Goal: Task Accomplishment & Management: Use online tool/utility

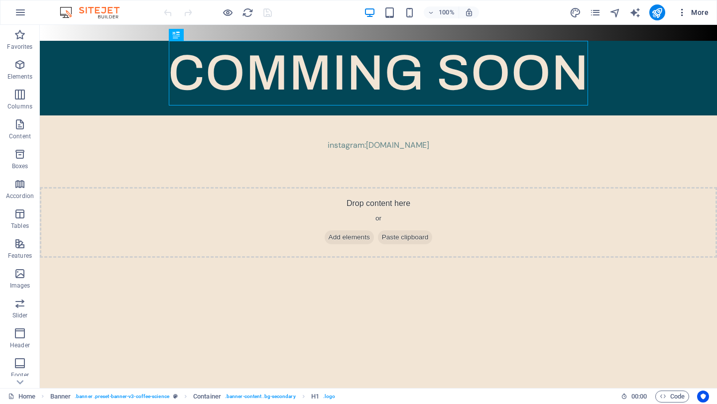
click at [681, 15] on icon "button" at bounding box center [682, 12] width 10 height 10
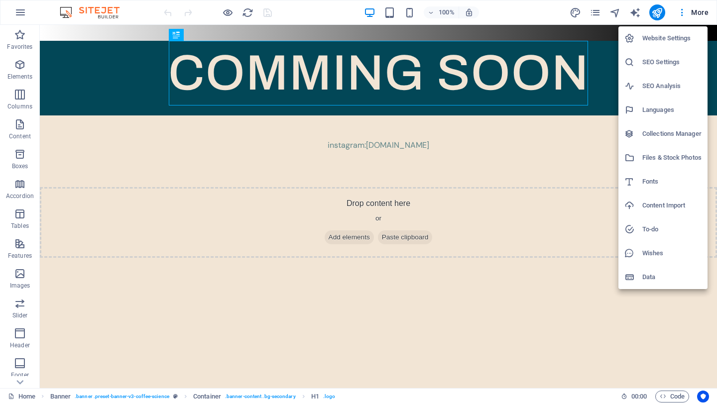
click at [558, 228] on div at bounding box center [358, 202] width 717 height 404
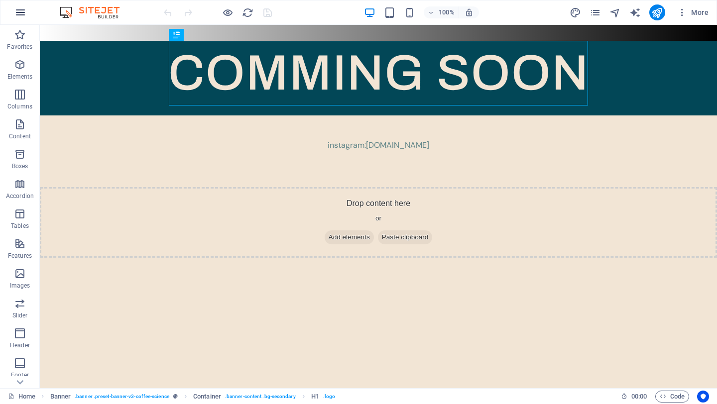
click at [24, 13] on icon "button" at bounding box center [20, 12] width 12 height 12
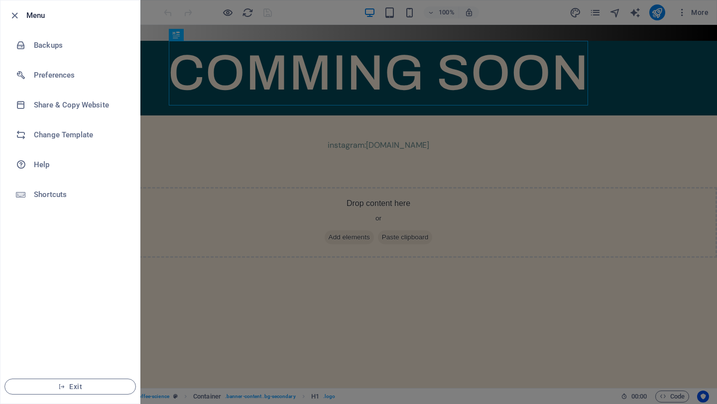
click at [184, 256] on div at bounding box center [358, 202] width 717 height 404
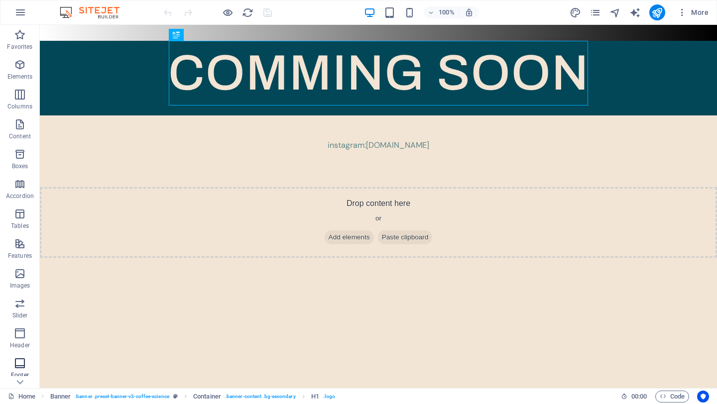
click at [20, 383] on icon at bounding box center [19, 382] width 7 height 4
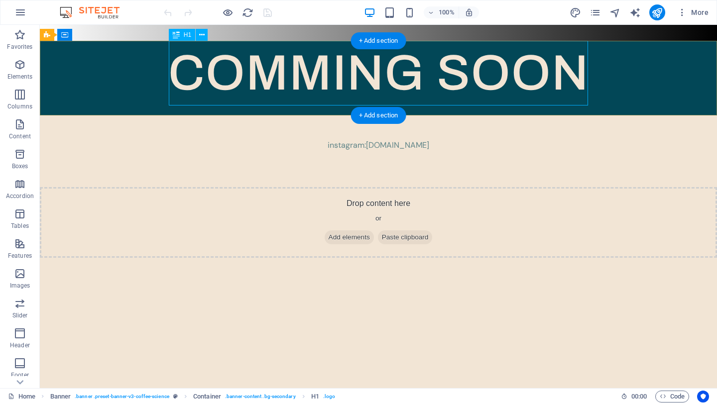
click at [305, 76] on div "COMMING SOON" at bounding box center [378, 73] width 677 height 65
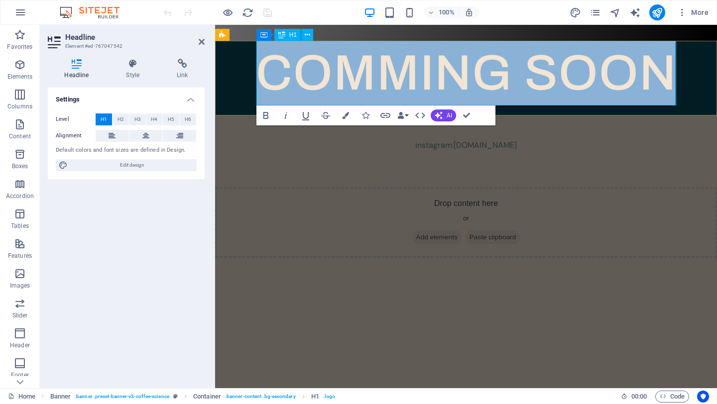
click at [382, 78] on span "COMMING SOON" at bounding box center [466, 73] width 421 height 54
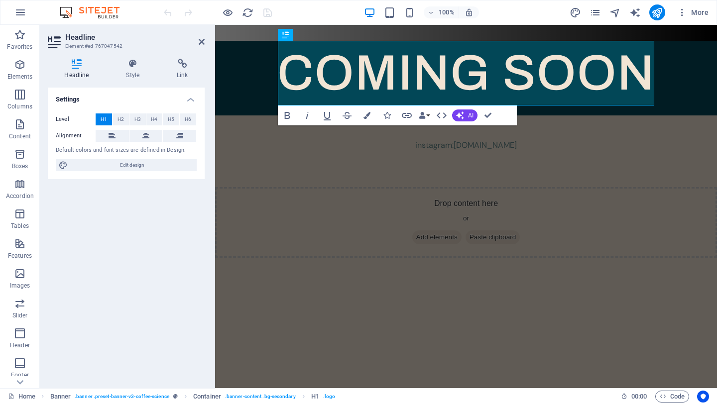
click at [174, 278] on div "Settings Level H1 H2 H3 H4 H5 H6 Alignment Default colors and font sizes are de…" at bounding box center [126, 234] width 157 height 293
click at [229, 79] on div "COMING SOON" at bounding box center [466, 78] width 502 height 75
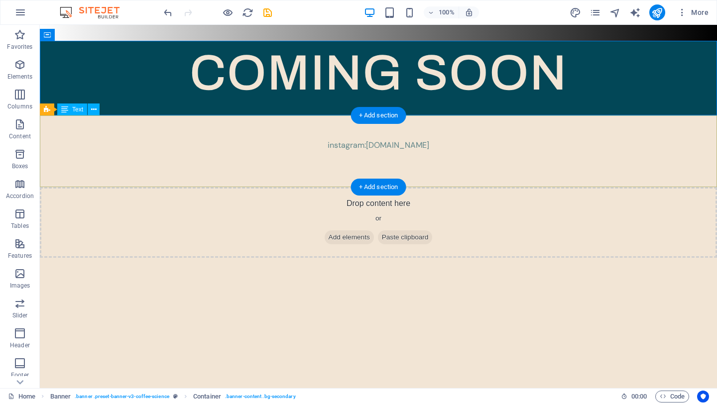
click at [157, 157] on div "instagram: cafelavish.ae" at bounding box center [378, 152] width 677 height 72
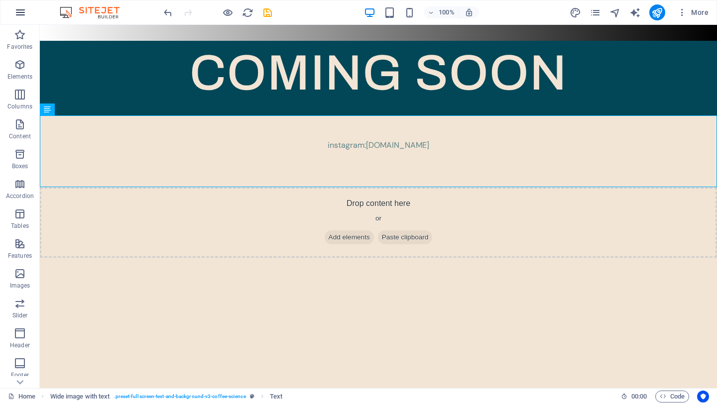
click at [18, 14] on icon "button" at bounding box center [20, 12] width 12 height 12
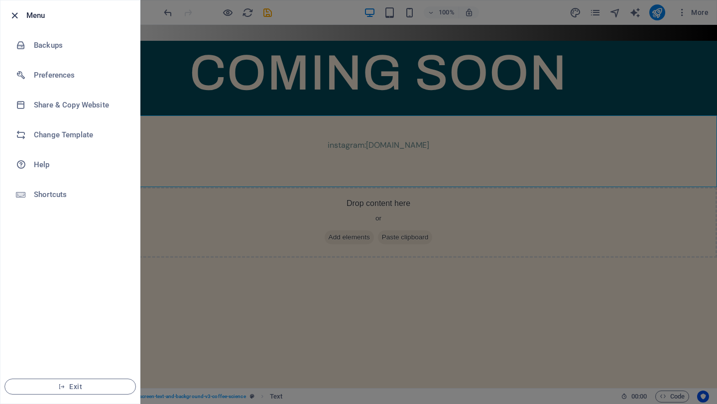
click at [18, 14] on icon "button" at bounding box center [14, 15] width 11 height 11
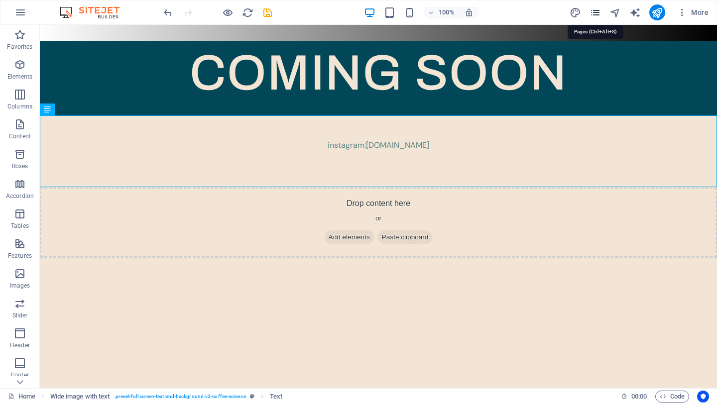
click at [597, 11] on icon "pages" at bounding box center [594, 12] width 11 height 11
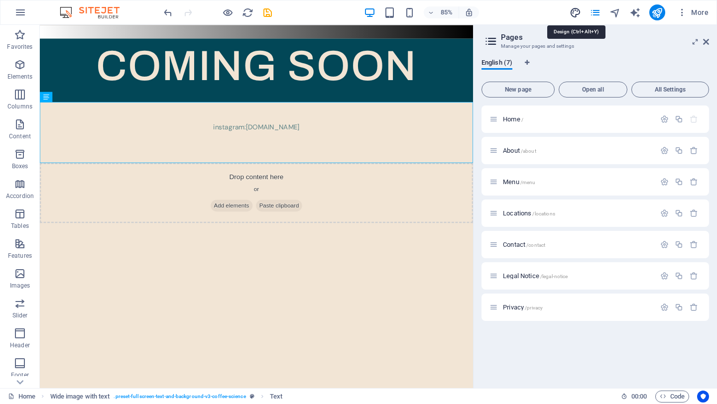
click at [575, 15] on icon "design" at bounding box center [575, 12] width 11 height 11
select select "px"
select select "400"
select select "px"
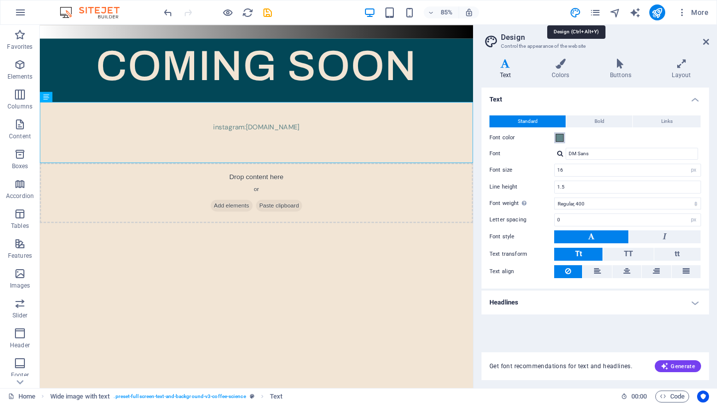
click at [558, 140] on span at bounding box center [560, 138] width 8 height 8
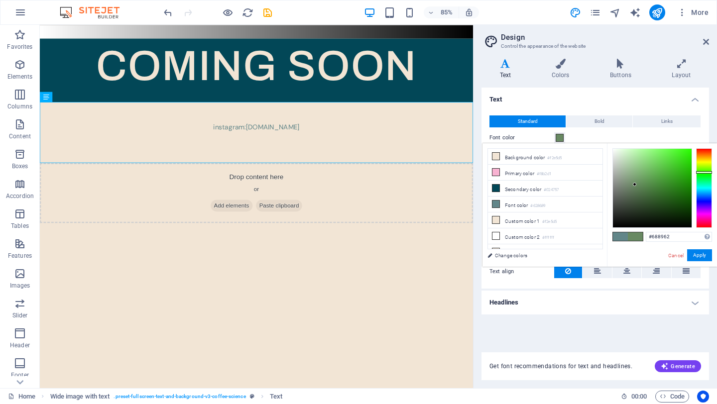
drag, startPoint x: 705, startPoint y: 190, endPoint x: 705, endPoint y: 172, distance: 17.4
click at [705, 172] on div at bounding box center [704, 172] width 16 height 2
type input "#486a42"
drag, startPoint x: 655, startPoint y: 176, endPoint x: 642, endPoint y: 194, distance: 22.2
click at [642, 194] on div at bounding box center [652, 188] width 79 height 79
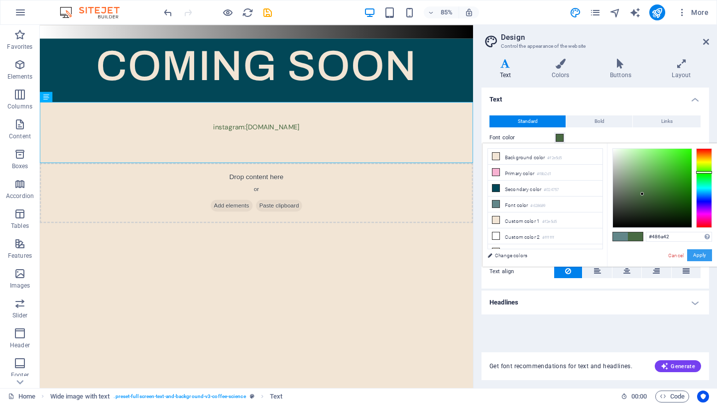
click at [699, 257] on button "Apply" at bounding box center [699, 255] width 25 height 12
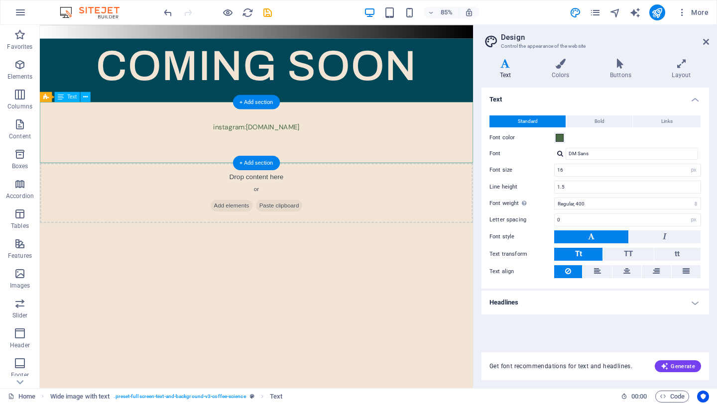
click at [521, 158] on div "instagram: cafelavish.ae" at bounding box center [295, 152] width 510 height 72
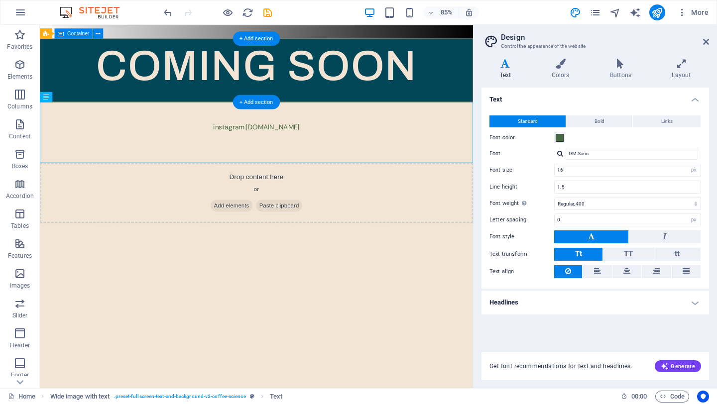
click at [527, 95] on div "COMING SOON" at bounding box center [295, 78] width 510 height 75
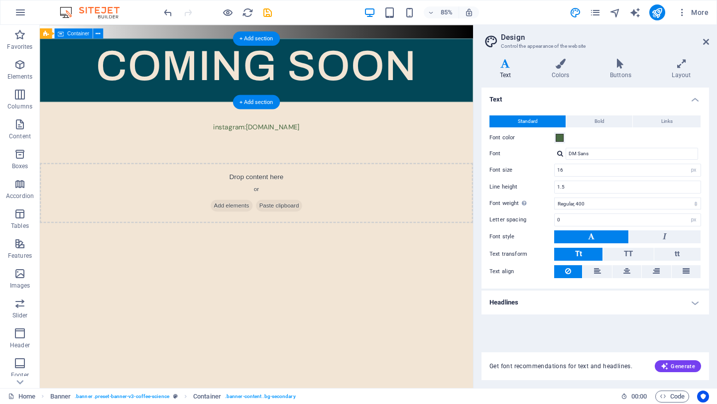
click at [520, 71] on div "COMING SOON" at bounding box center [295, 78] width 510 height 75
click at [520, 69] on div "COMING SOON" at bounding box center [295, 78] width 510 height 75
click at [514, 32] on div at bounding box center [295, 33] width 510 height 16
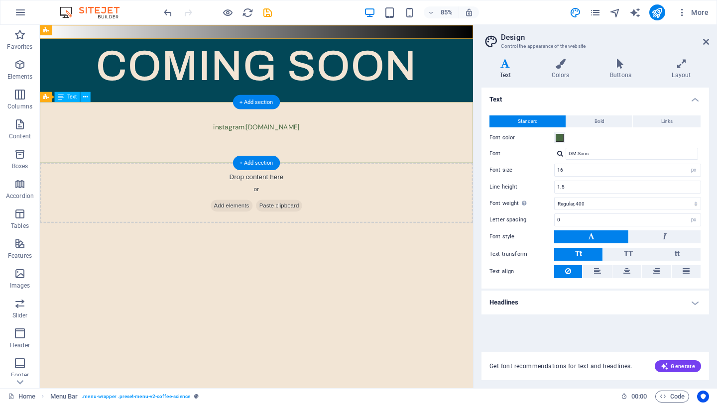
click at [444, 185] on div "instagram: cafelavish.ae" at bounding box center [295, 152] width 510 height 72
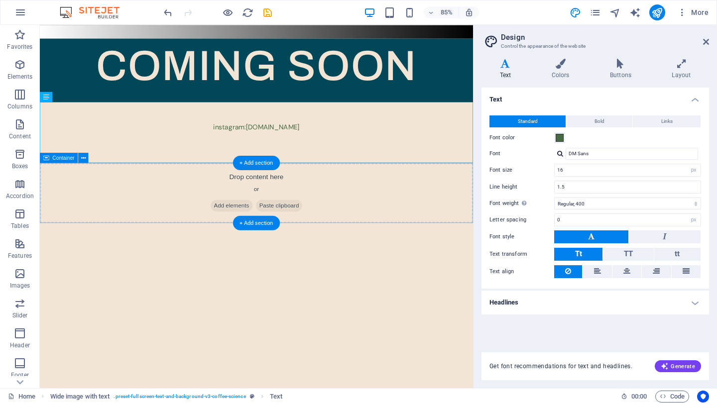
click at [431, 222] on div "Drop content here or Add elements Paste clipboard" at bounding box center [295, 222] width 510 height 71
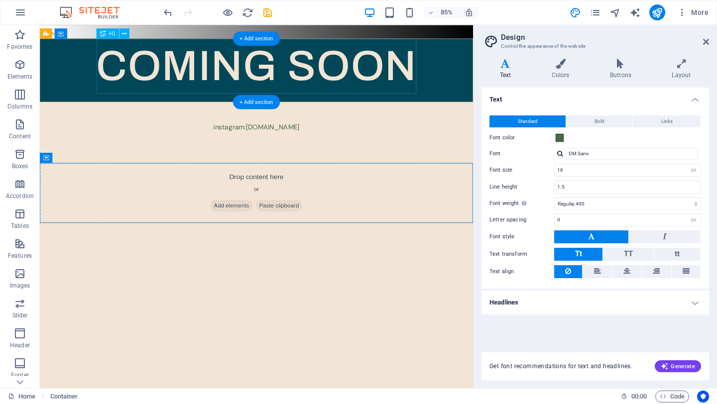
click at [409, 103] on div "COMING SOON" at bounding box center [295, 73] width 510 height 65
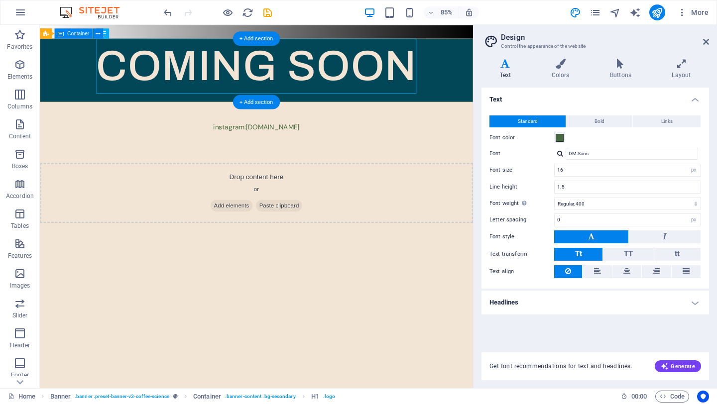
click at [504, 89] on div "COMING SOON" at bounding box center [295, 78] width 510 height 75
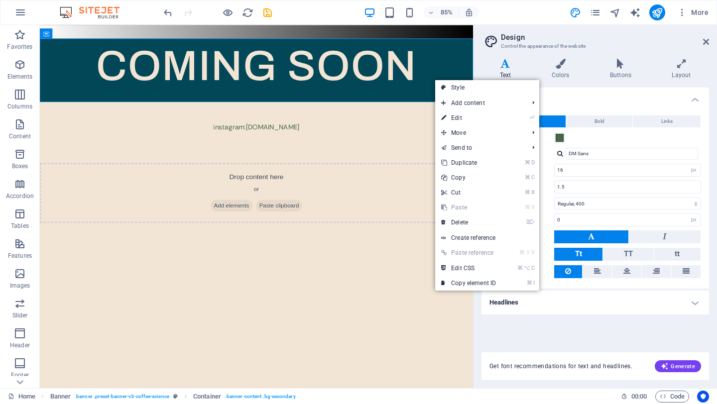
click at [368, 258] on html "Skip to main content COMING SOON instagram: cafelavish.ae Drop content here or …" at bounding box center [295, 141] width 510 height 233
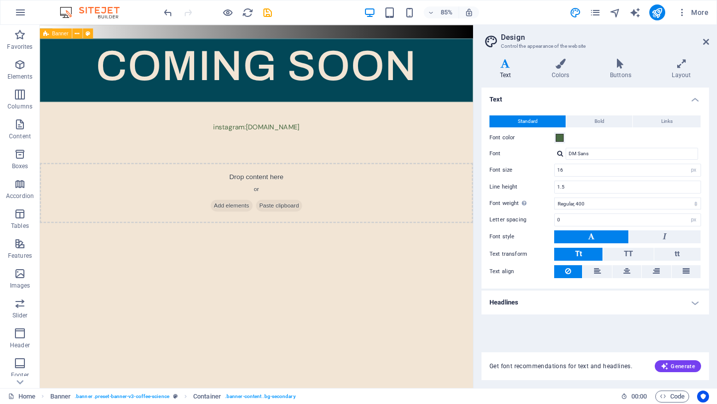
click at [45, 37] on icon at bounding box center [45, 33] width 5 height 10
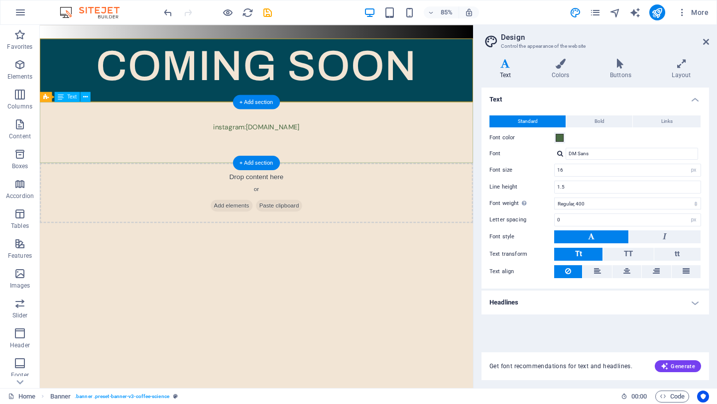
click at [314, 145] on div "instagram: cafelavish.ae" at bounding box center [295, 152] width 510 height 72
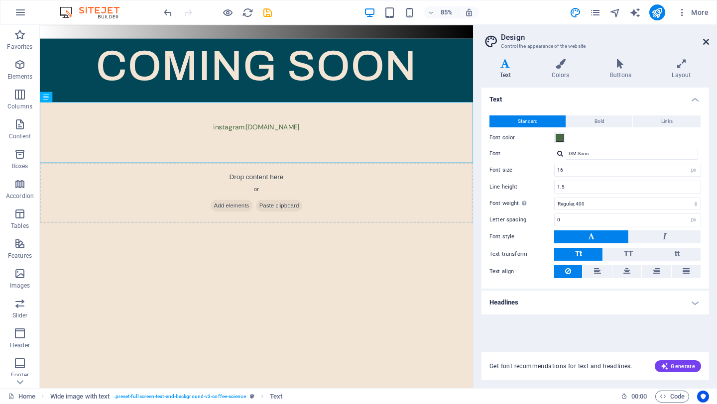
click at [705, 38] on icon at bounding box center [706, 42] width 6 height 8
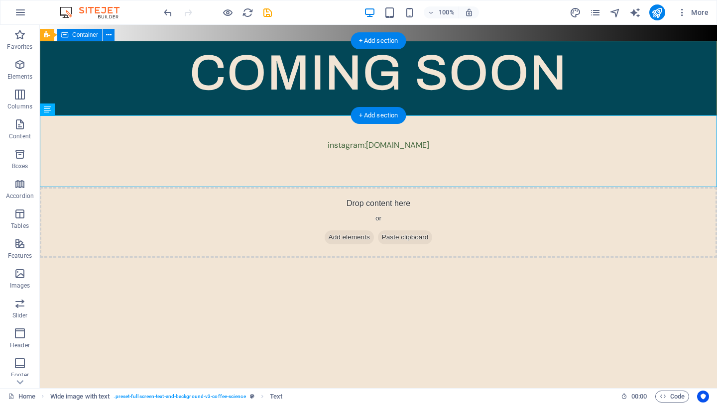
click at [620, 65] on div "COMING SOON" at bounding box center [378, 78] width 677 height 75
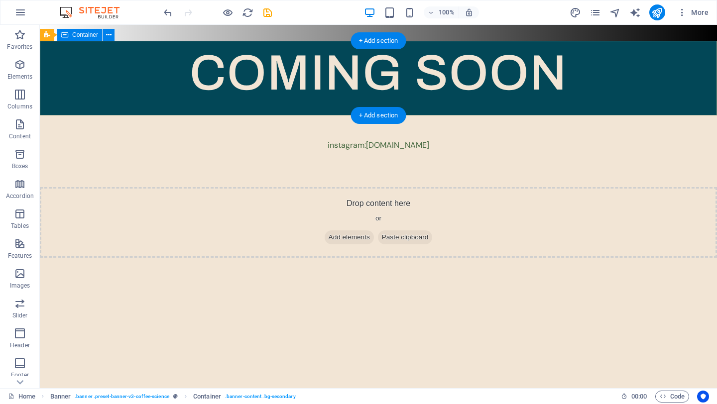
click at [164, 72] on div "COMING SOON" at bounding box center [378, 78] width 677 height 75
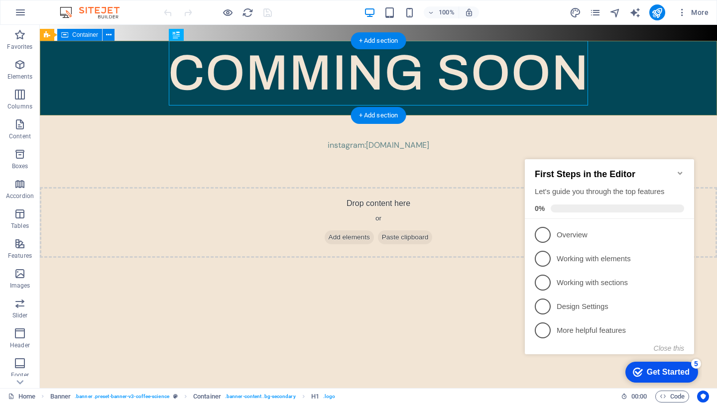
click at [70, 79] on div "COMMING SOON" at bounding box center [378, 78] width 677 height 75
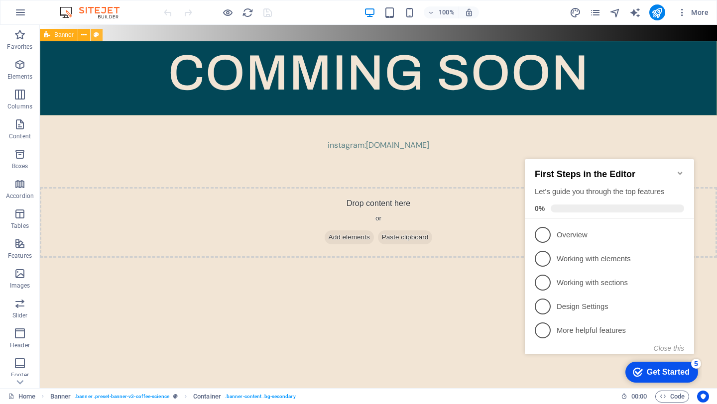
drag, startPoint x: 97, startPoint y: 36, endPoint x: 98, endPoint y: 72, distance: 35.9
click at [97, 36] on icon at bounding box center [96, 35] width 5 height 10
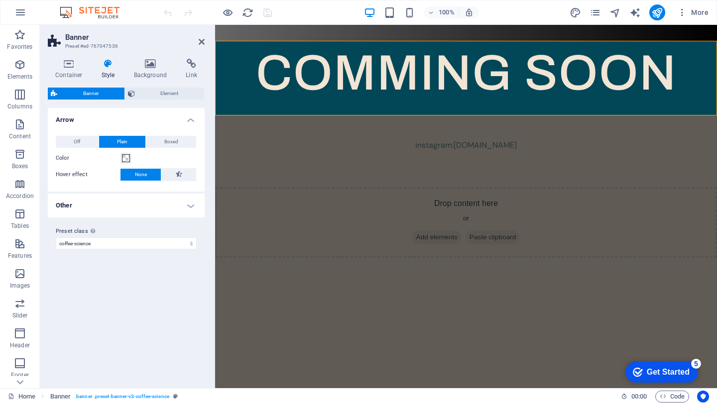
click at [111, 64] on icon at bounding box center [108, 64] width 28 height 10
click at [235, 73] on div "COMMING SOON" at bounding box center [466, 78] width 502 height 75
click at [147, 65] on icon at bounding box center [150, 64] width 48 height 10
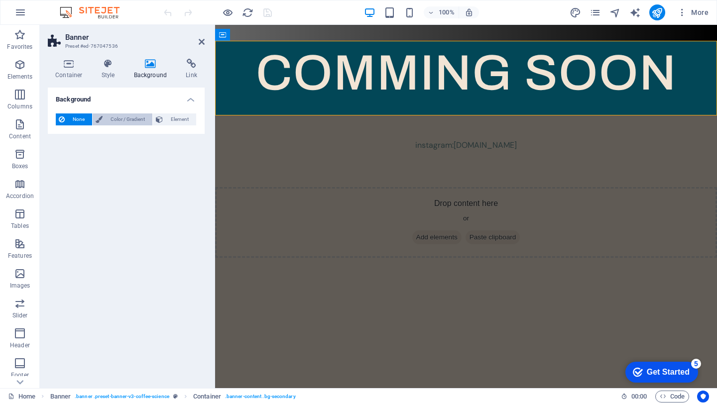
click at [115, 119] on span "Color / Gradient" at bounding box center [128, 120] width 44 height 12
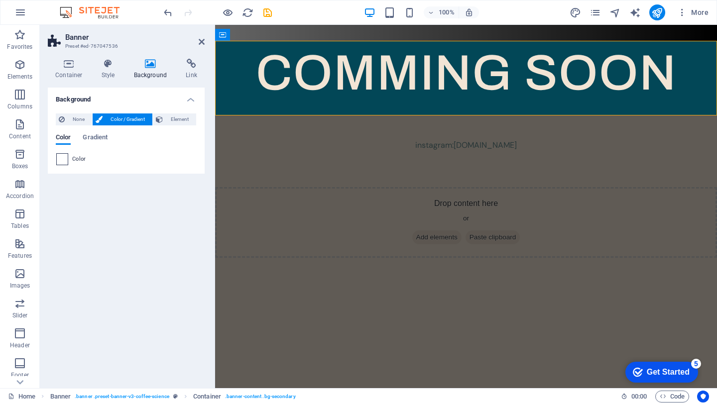
click at [64, 162] on span at bounding box center [62, 159] width 11 height 11
click at [62, 159] on span at bounding box center [62, 159] width 11 height 11
click at [580, 10] on icon "design" at bounding box center [575, 12] width 11 height 11
click at [573, 11] on icon "design" at bounding box center [575, 12] width 11 height 11
click at [110, 72] on h4 "Style" at bounding box center [110, 69] width 32 height 21
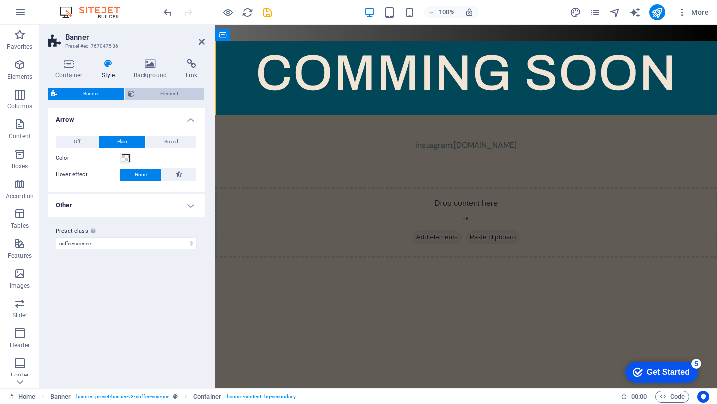
click at [131, 96] on icon at bounding box center [131, 94] width 7 height 12
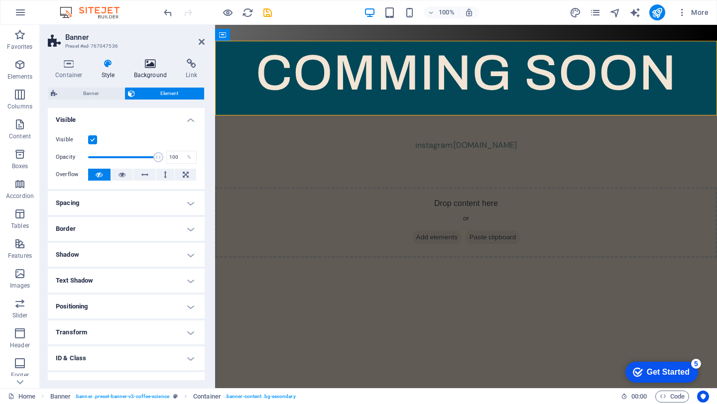
click at [153, 65] on icon at bounding box center [150, 64] width 48 height 10
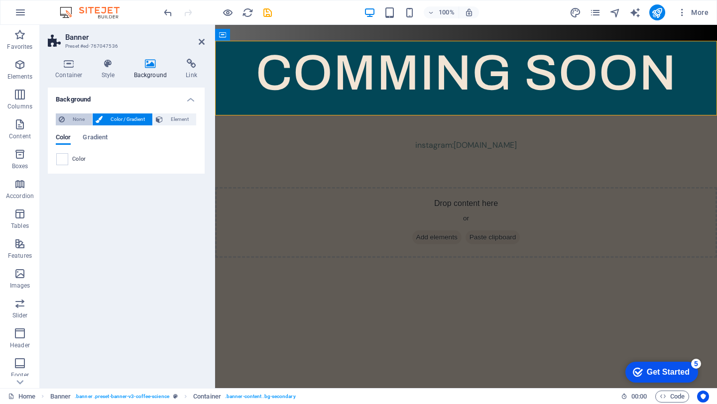
click at [77, 120] on span "None" at bounding box center [78, 120] width 21 height 12
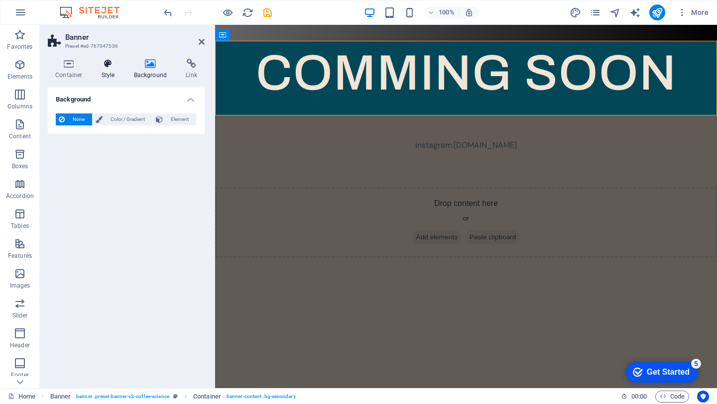
click at [104, 75] on h4 "Style" at bounding box center [110, 69] width 32 height 21
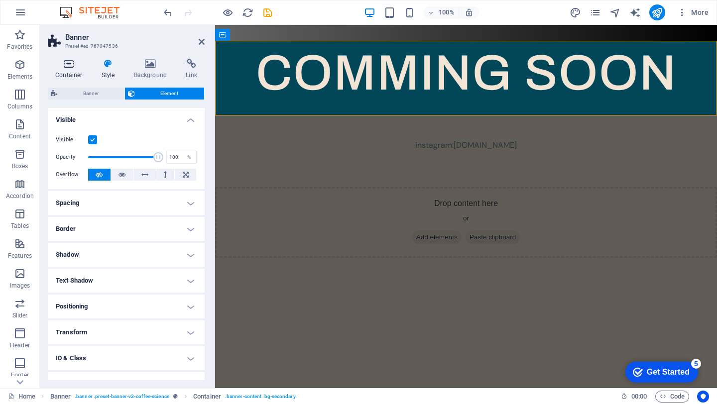
click at [65, 66] on icon at bounding box center [69, 64] width 42 height 10
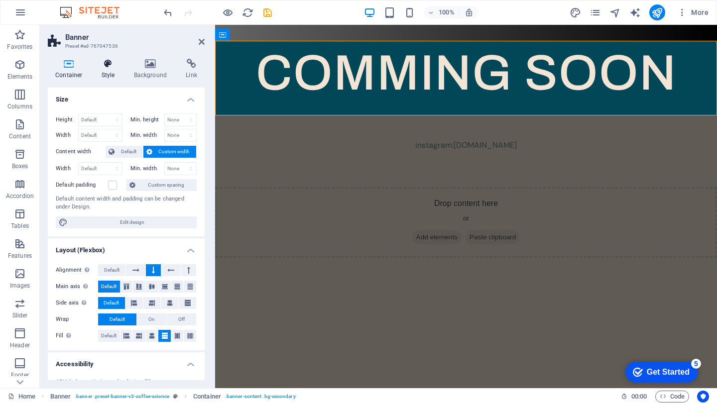
click at [105, 69] on h4 "Style" at bounding box center [110, 69] width 32 height 21
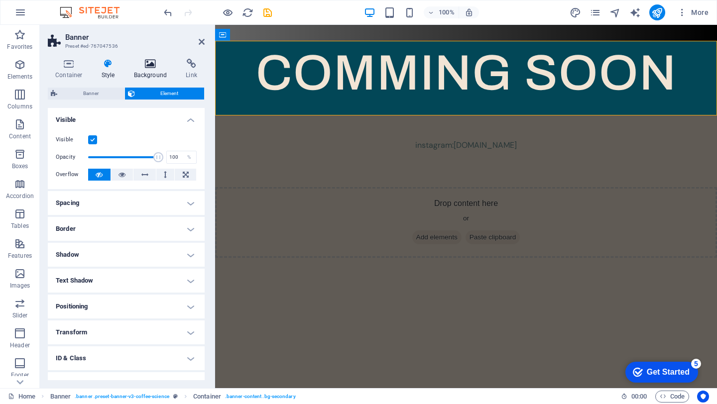
click at [144, 66] on icon at bounding box center [150, 64] width 48 height 10
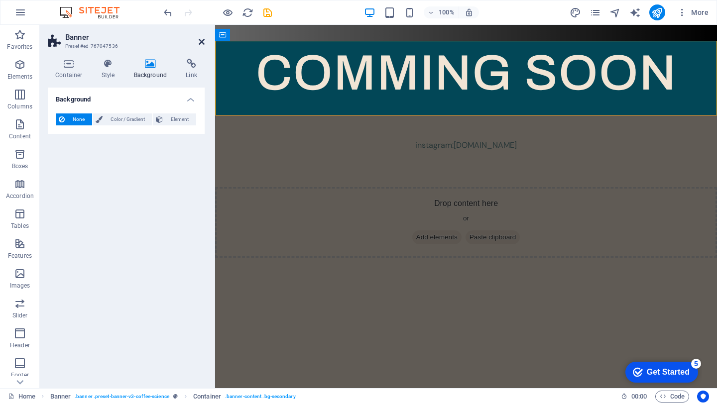
click at [203, 45] on icon at bounding box center [202, 42] width 6 height 8
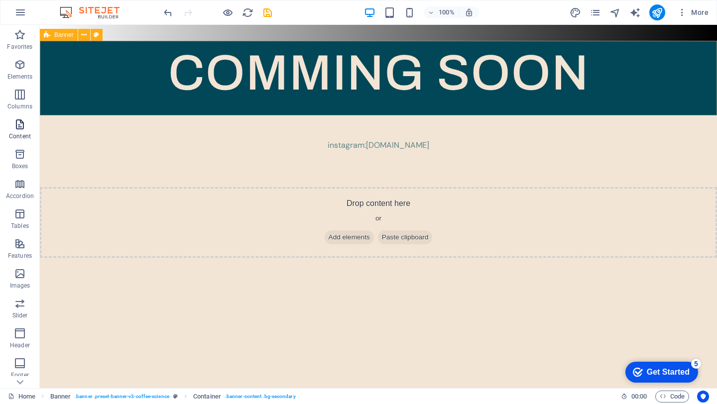
scroll to position [85, 0]
click at [673, 369] on div "Get Started" at bounding box center [668, 372] width 43 height 9
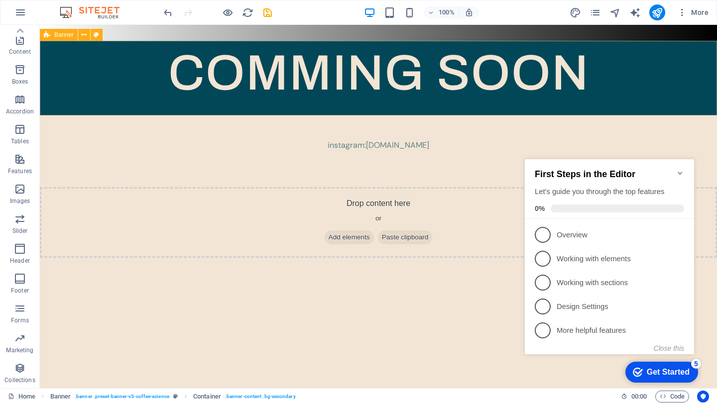
click at [679, 171] on icon "Minimize checklist" at bounding box center [680, 173] width 8 height 8
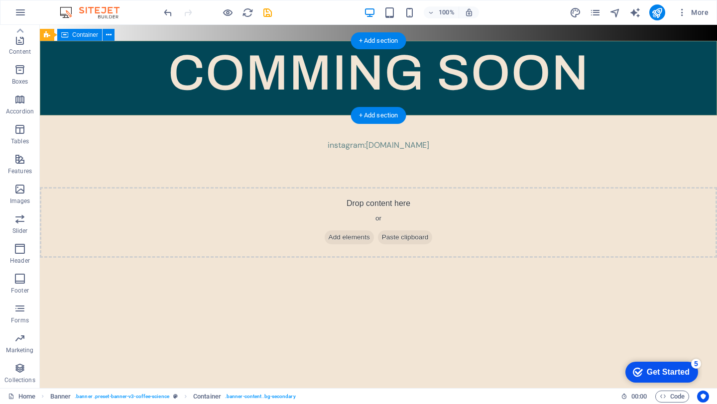
click at [663, 92] on div "COMMING SOON" at bounding box center [378, 78] width 677 height 75
click at [375, 40] on div "+ Add section" at bounding box center [378, 40] width 55 height 17
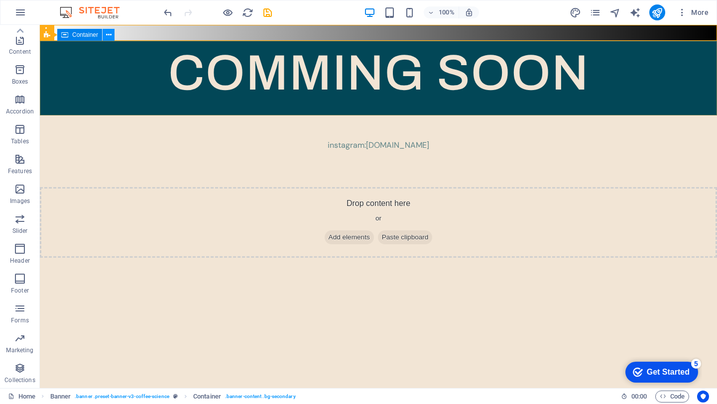
click at [107, 36] on icon at bounding box center [108, 35] width 5 height 10
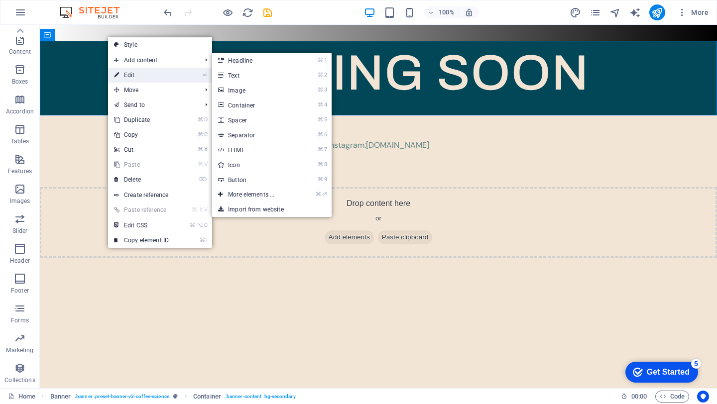
click at [129, 74] on link "⏎ Edit" at bounding box center [141, 75] width 67 height 15
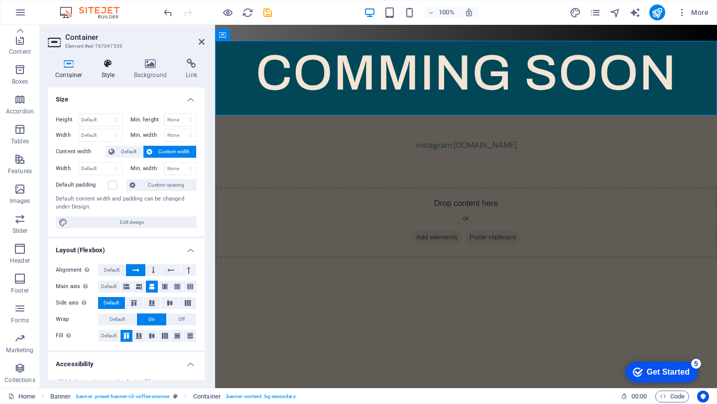
click at [105, 65] on icon at bounding box center [108, 64] width 28 height 10
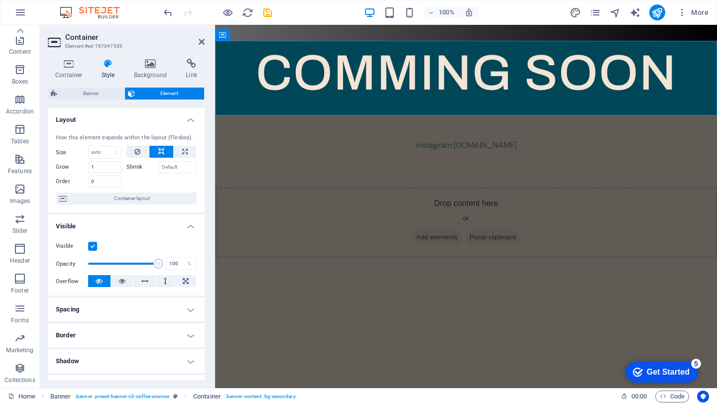
click at [83, 311] on h4 "Spacing" at bounding box center [126, 310] width 157 height 24
click at [83, 311] on h4 "Spacing" at bounding box center [126, 307] width 157 height 18
click at [82, 341] on h4 "Border" at bounding box center [126, 336] width 157 height 24
click at [82, 341] on h4 "Border" at bounding box center [126, 333] width 157 height 18
click at [106, 94] on span "Banner" at bounding box center [90, 94] width 61 height 12
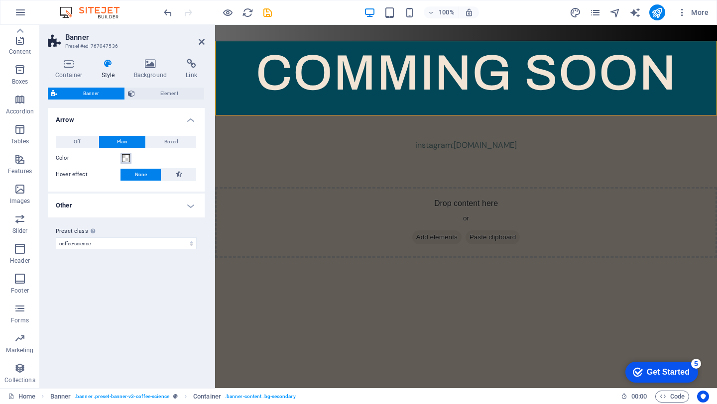
click at [126, 158] on span at bounding box center [126, 158] width 8 height 8
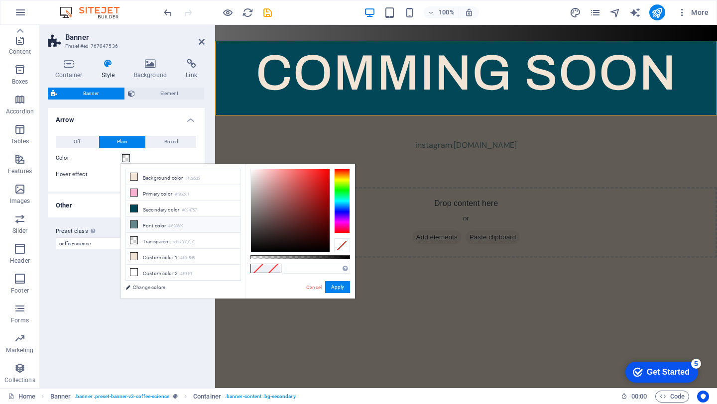
click at [155, 225] on li "Font color #628689" at bounding box center [183, 225] width 115 height 16
type input "#628689"
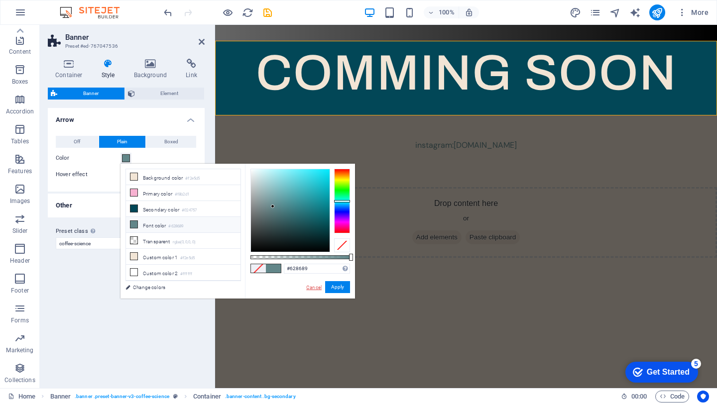
click at [316, 284] on link "Cancel" at bounding box center [313, 287] width 17 height 7
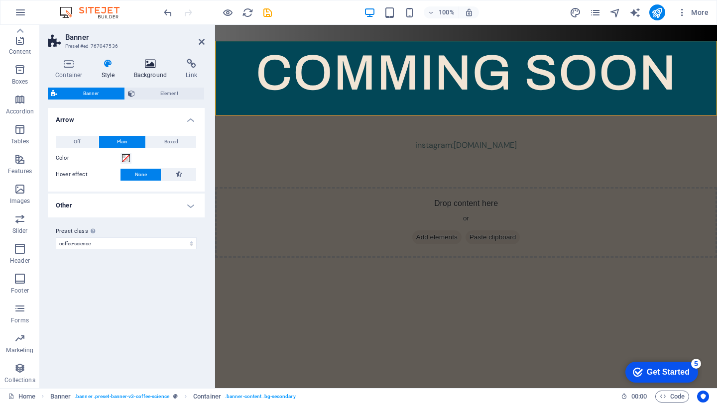
click at [151, 66] on icon at bounding box center [150, 64] width 48 height 10
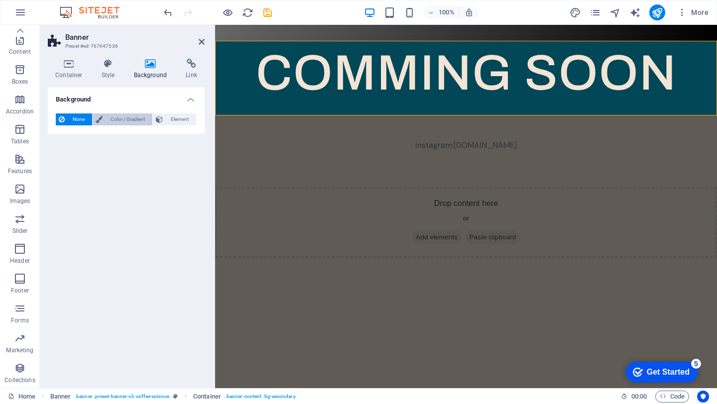
click at [125, 119] on span "Color / Gradient" at bounding box center [128, 120] width 44 height 12
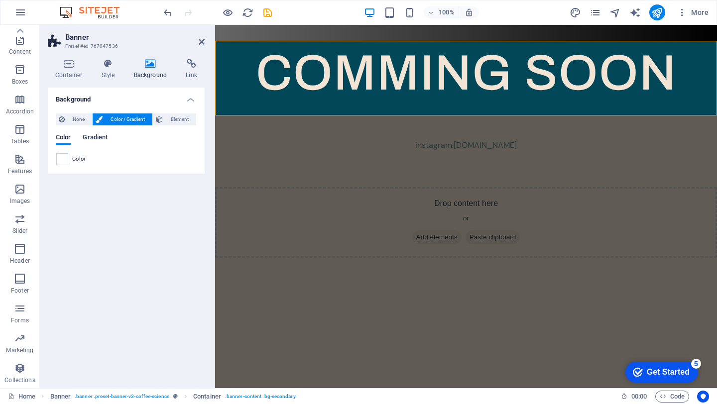
click at [97, 138] on span "Gradient" at bounding box center [95, 138] width 25 height 14
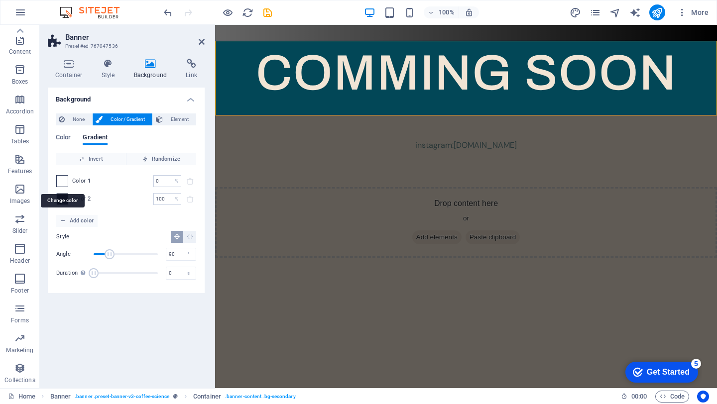
click at [63, 184] on span at bounding box center [62, 181] width 11 height 11
drag, startPoint x: 166, startPoint y: 182, endPoint x: 146, endPoint y: 181, distance: 19.4
click at [146, 181] on div "Color 1 0 % ​" at bounding box center [126, 181] width 140 height 12
type input "20"
click at [166, 345] on div "Background None Color / Gradient Element Stretch background to full-width Color…" at bounding box center [126, 234] width 157 height 293
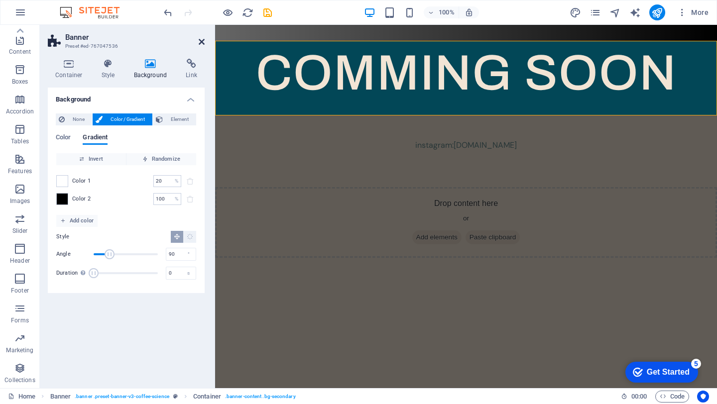
click at [202, 40] on icon at bounding box center [202, 42] width 6 height 8
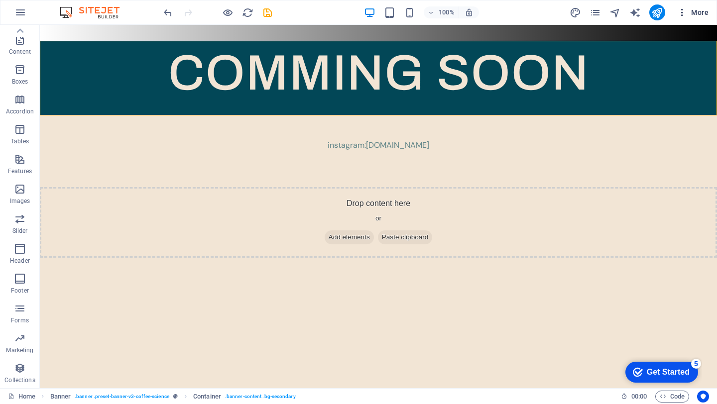
click at [702, 12] on span "More" at bounding box center [692, 12] width 31 height 10
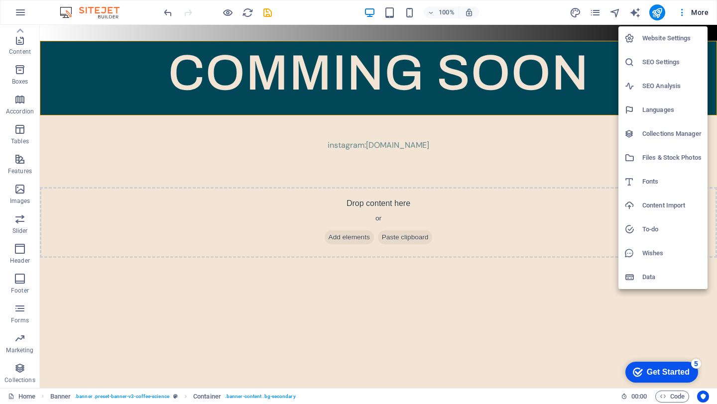
click at [660, 38] on h6 "Website Settings" at bounding box center [671, 38] width 59 height 12
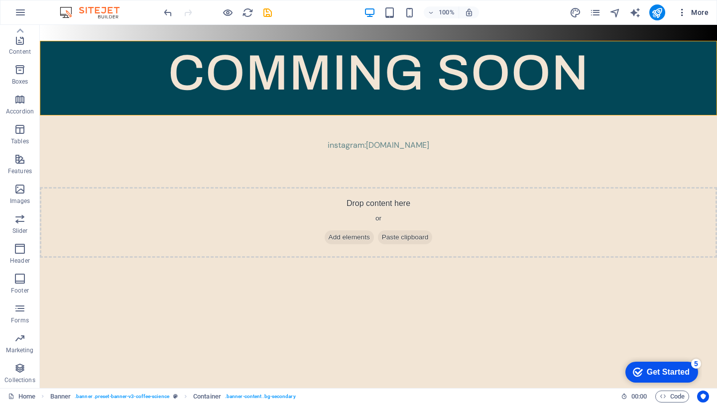
click at [682, 13] on icon "button" at bounding box center [682, 12] width 10 height 10
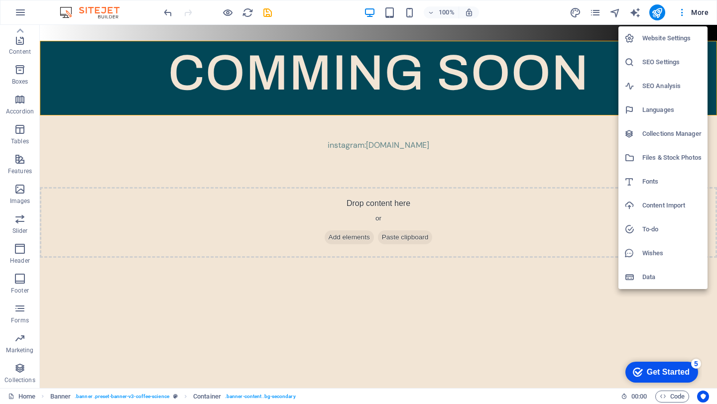
click at [655, 63] on h6 "SEO Settings" at bounding box center [671, 62] width 59 height 12
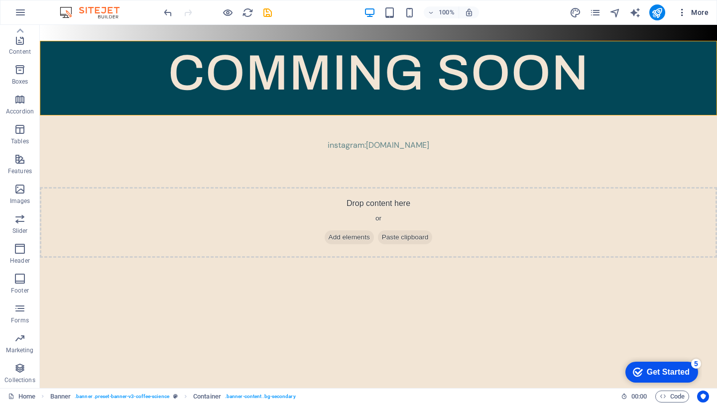
click at [685, 11] on icon "button" at bounding box center [682, 12] width 10 height 10
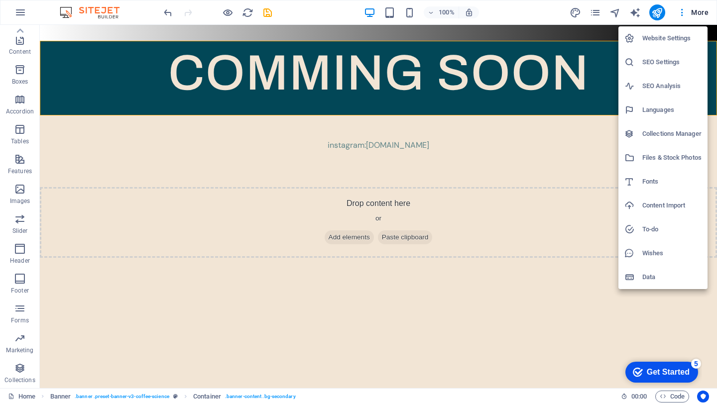
click at [659, 85] on h6 "SEO Analysis" at bounding box center [671, 86] width 59 height 12
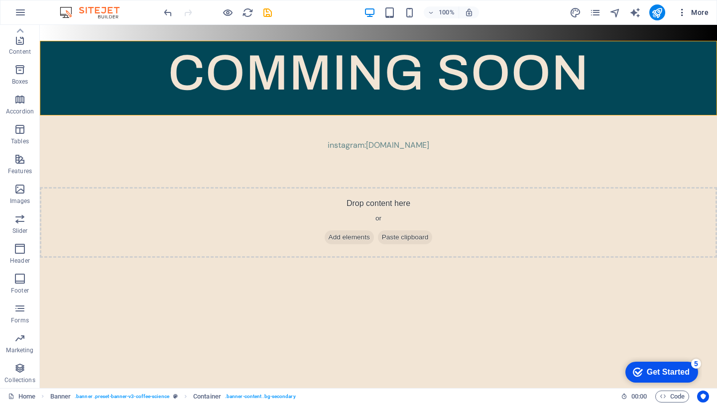
click at [685, 12] on icon "button" at bounding box center [682, 12] width 10 height 10
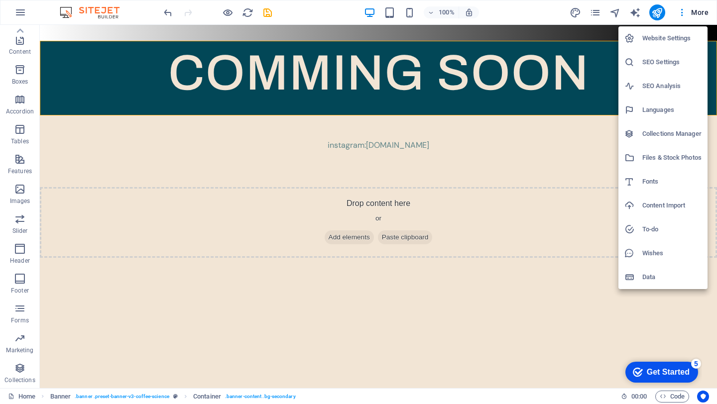
click at [18, 12] on div at bounding box center [358, 202] width 717 height 404
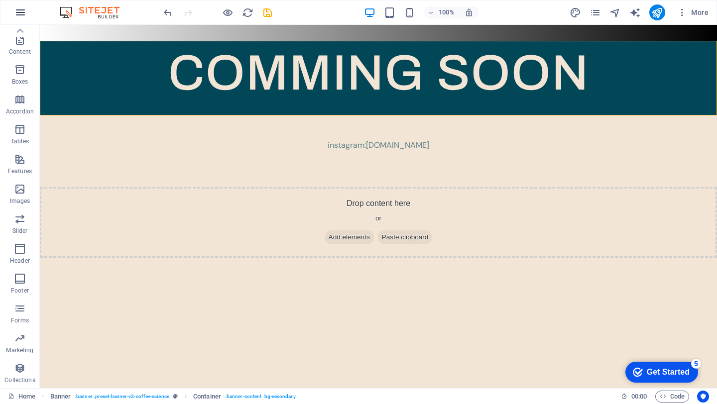
click at [21, 13] on icon "button" at bounding box center [20, 12] width 12 height 12
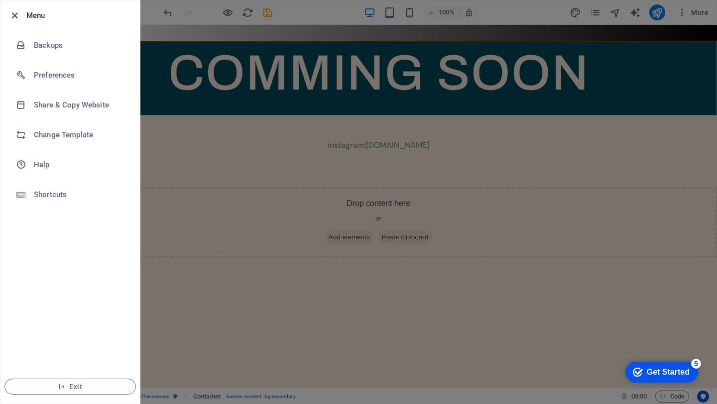
click at [15, 13] on icon "button" at bounding box center [14, 15] width 11 height 11
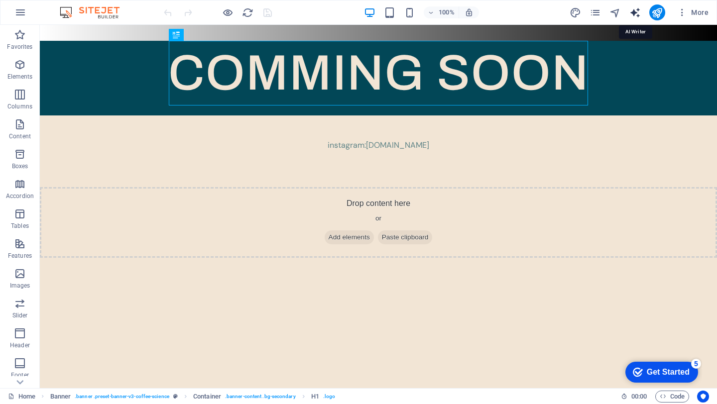
click at [635, 14] on icon "text_generator" at bounding box center [634, 12] width 11 height 11
select select "English"
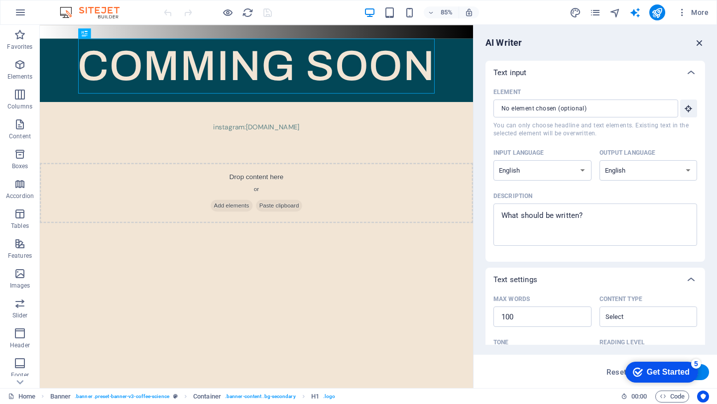
click at [700, 44] on icon "button" at bounding box center [699, 42] width 11 height 11
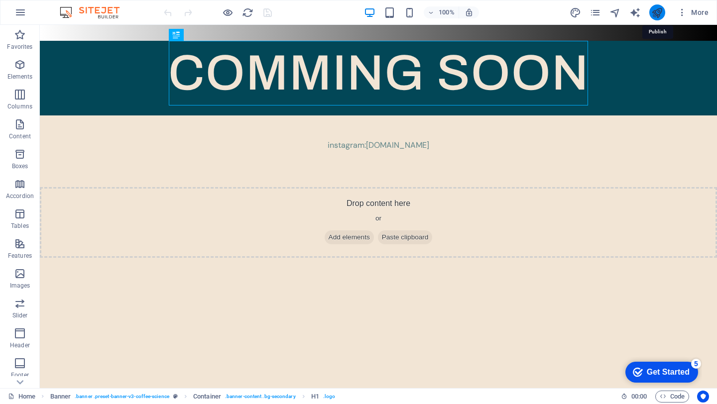
click at [657, 16] on icon "publish" at bounding box center [656, 12] width 11 height 11
